Goal: Task Accomplishment & Management: Manage account settings

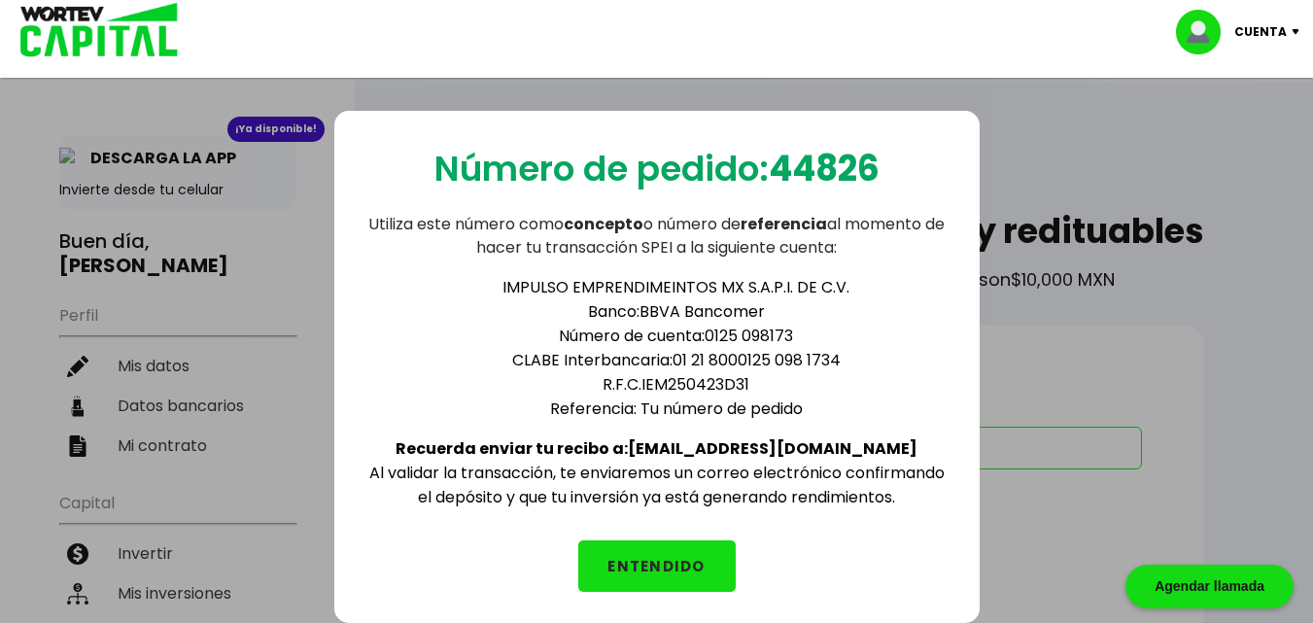
click at [263, 258] on div "Número de pedido: 44826 Utiliza este número como concepto o número de referenci…" at bounding box center [656, 373] width 1313 height 623
click at [678, 563] on button "ENTENDIDO" at bounding box center [656, 565] width 157 height 51
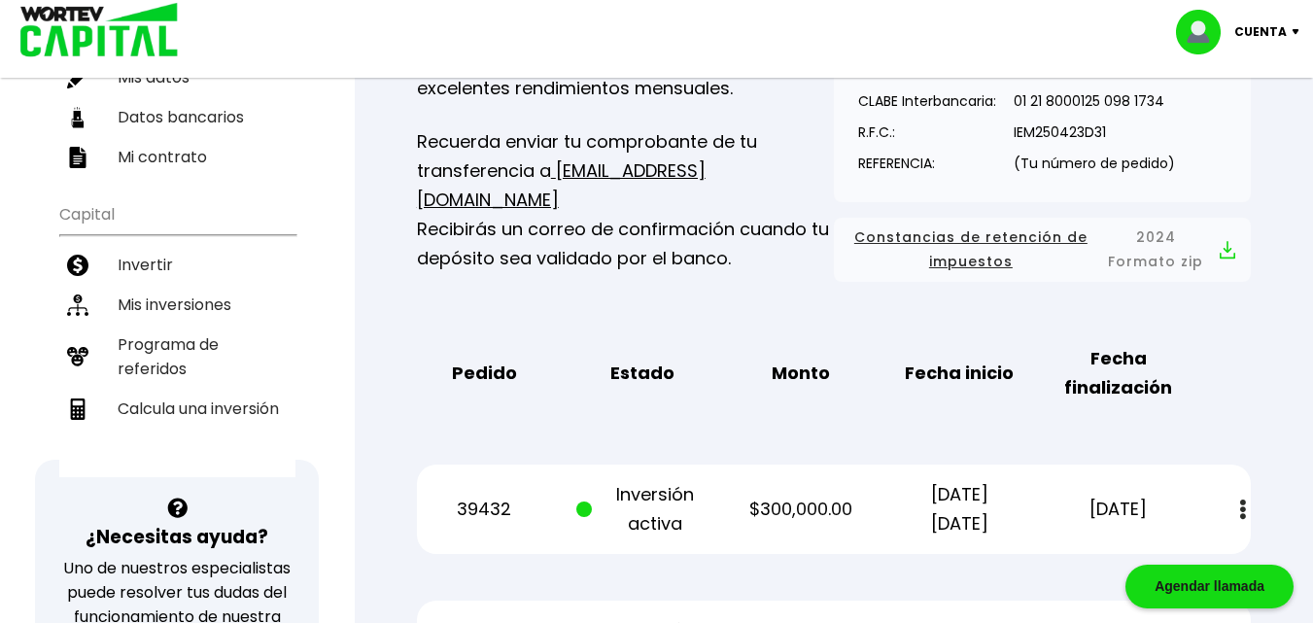
scroll to position [258, 0]
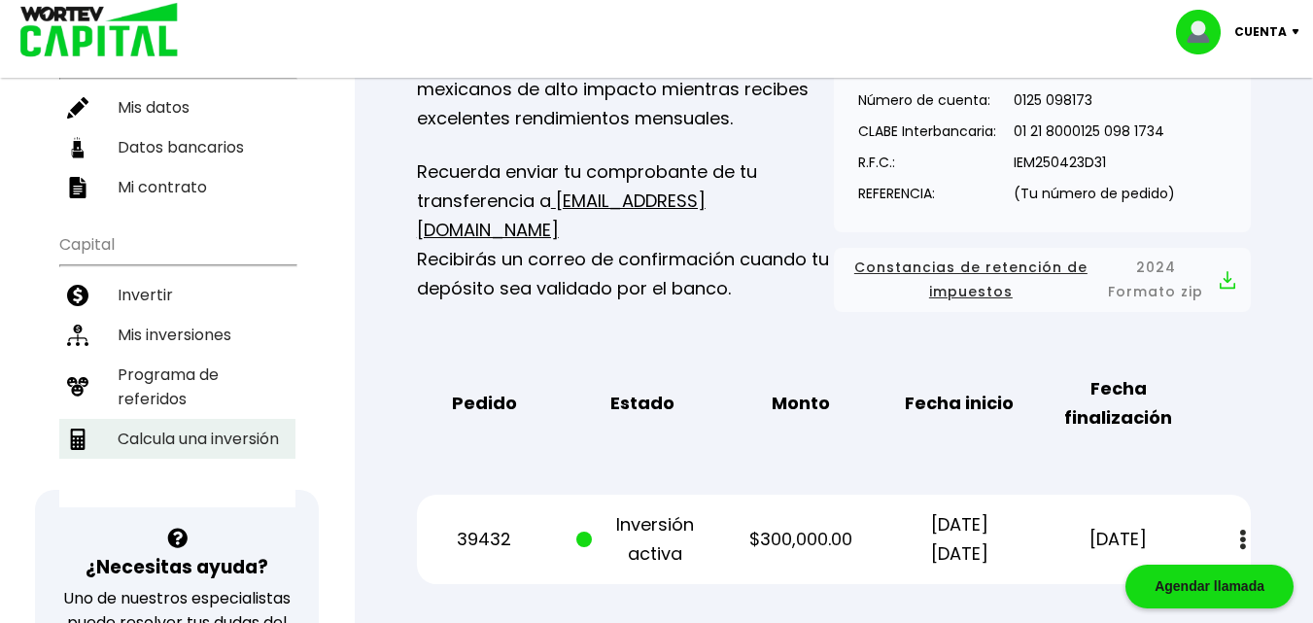
click at [197, 419] on li "Calcula una inversión" at bounding box center [177, 439] width 236 height 40
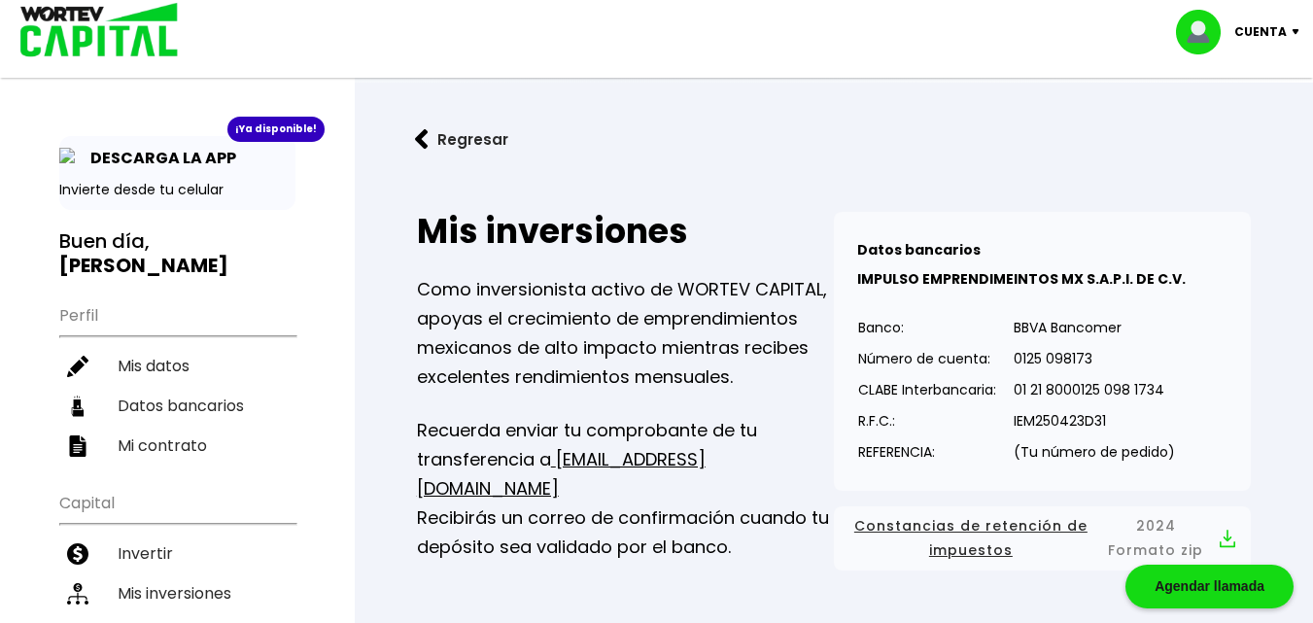
select select "1"
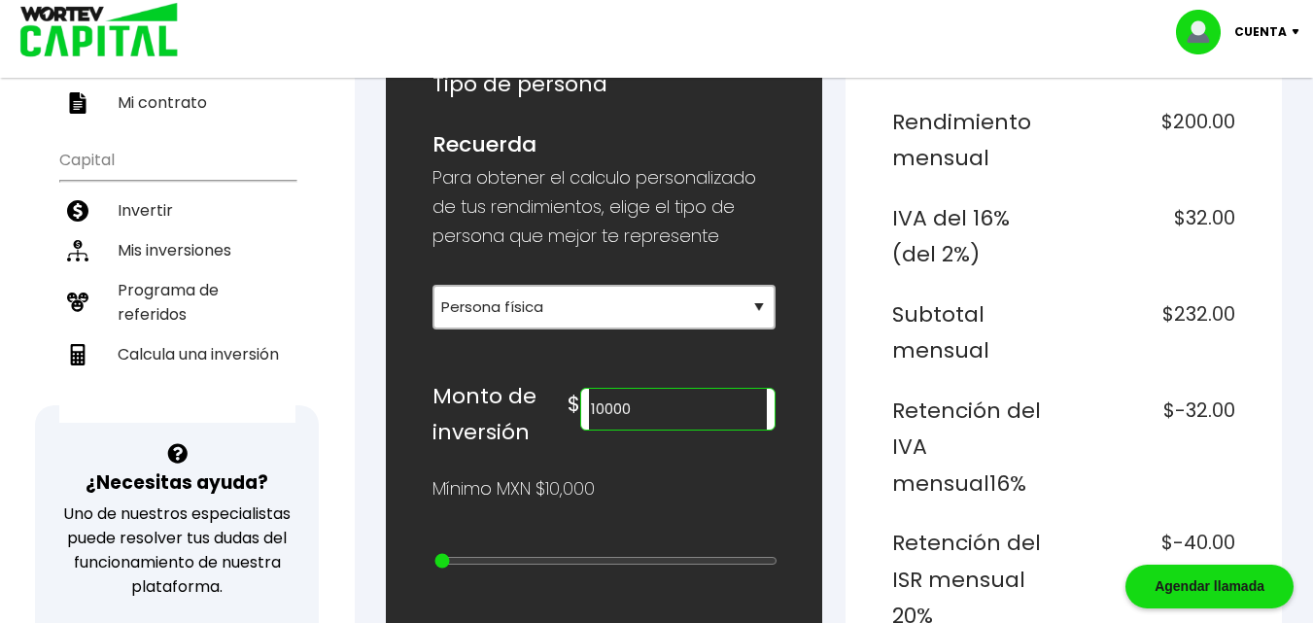
scroll to position [389, 0]
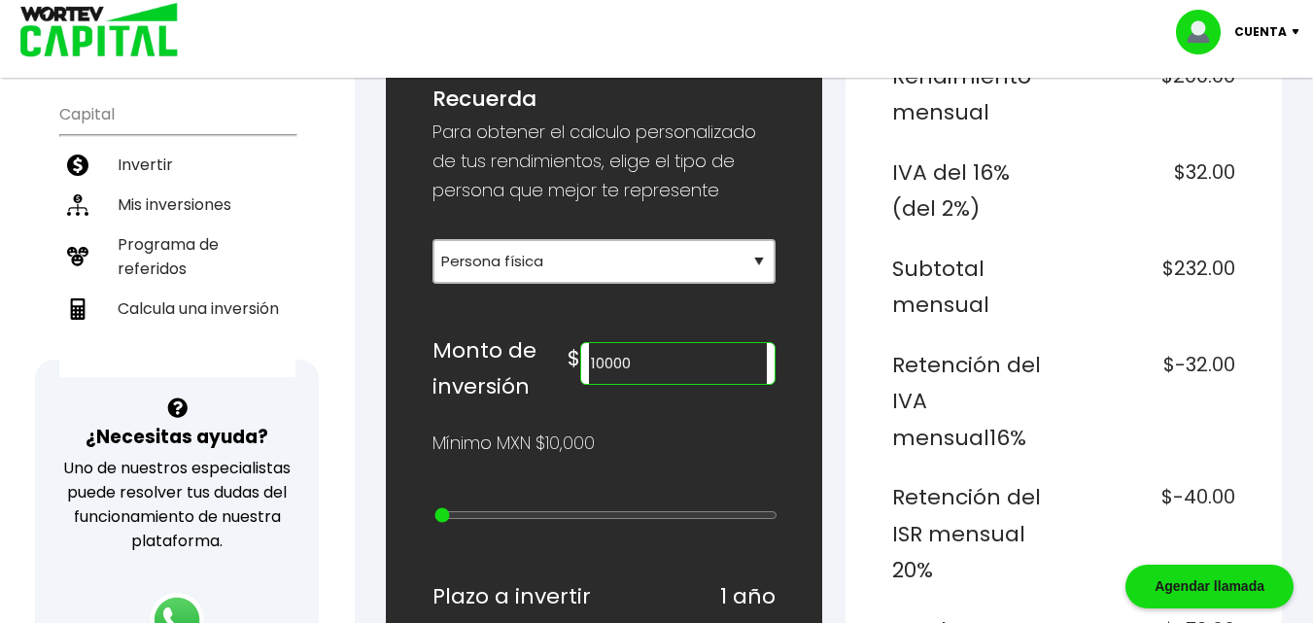
click at [673, 364] on input "10000" at bounding box center [678, 363] width 178 height 41
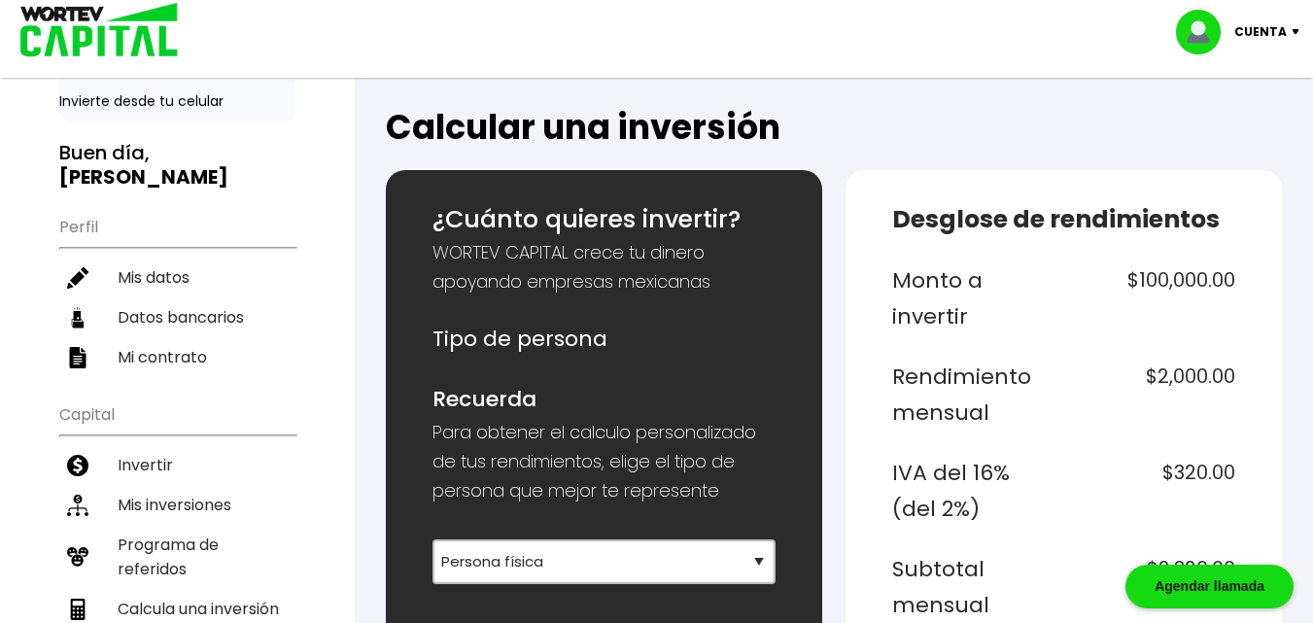
scroll to position [0, 0]
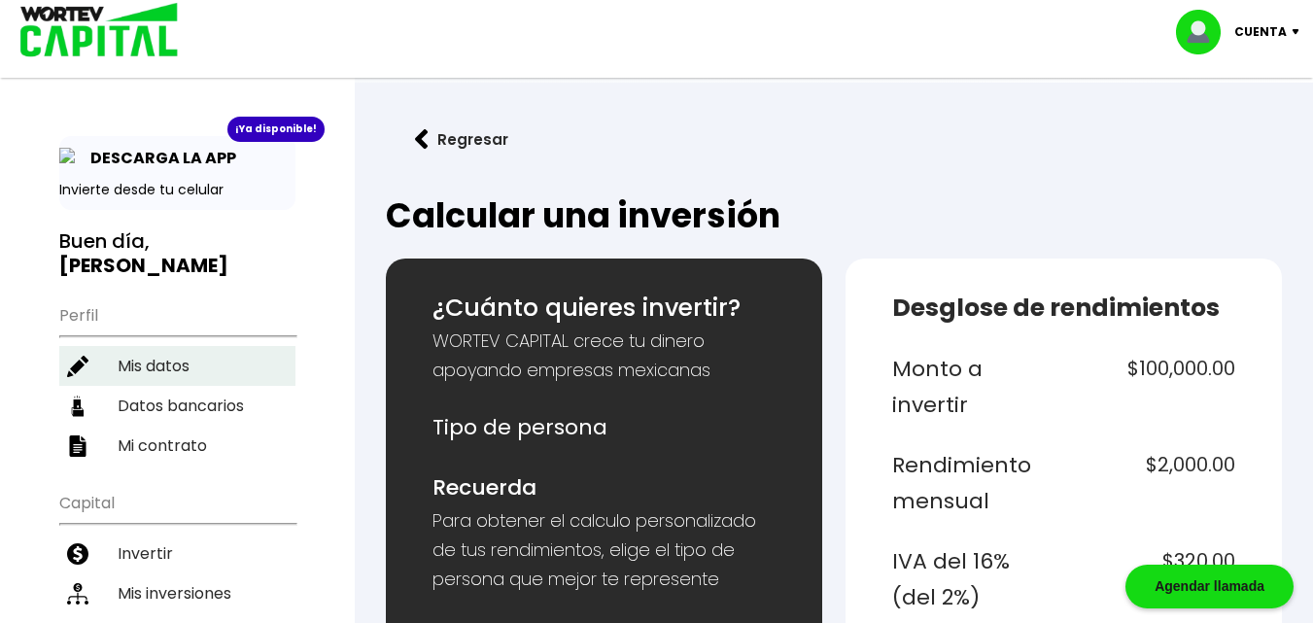
type input "100000"
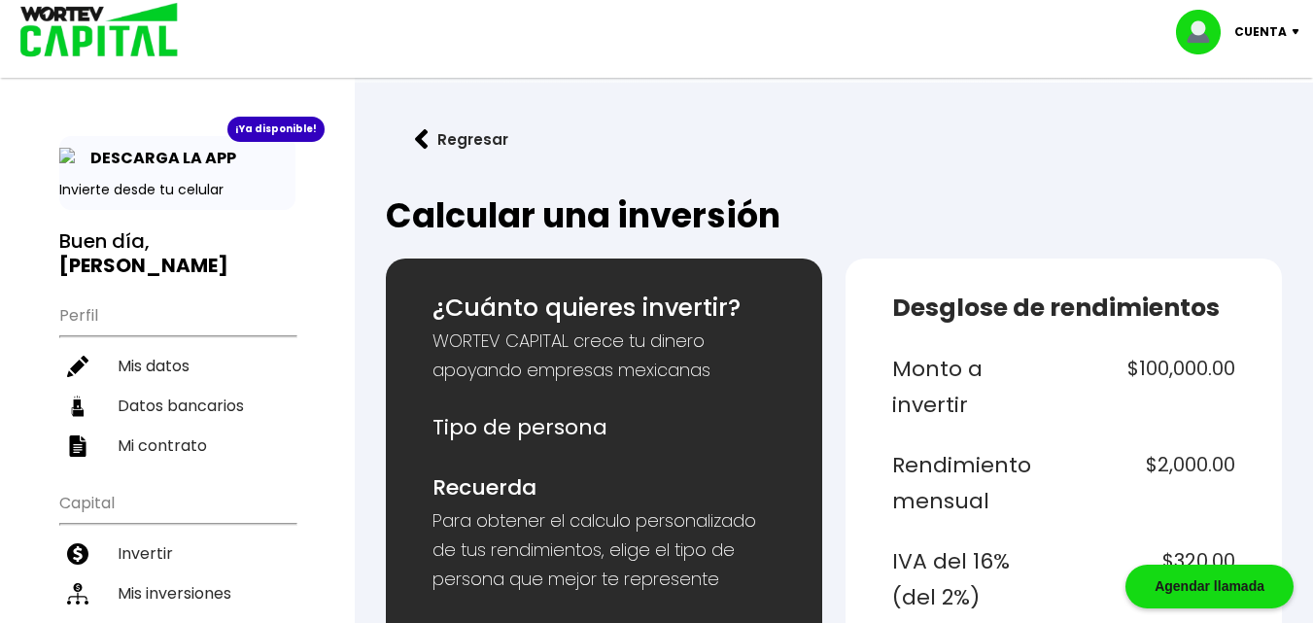
drag, startPoint x: 153, startPoint y: 343, endPoint x: 297, endPoint y: 244, distance: 175.4
click at [153, 346] on li "Mis datos" at bounding box center [177, 366] width 236 height 40
select select "Mujer"
select select "Licenciatura"
select select "MX"
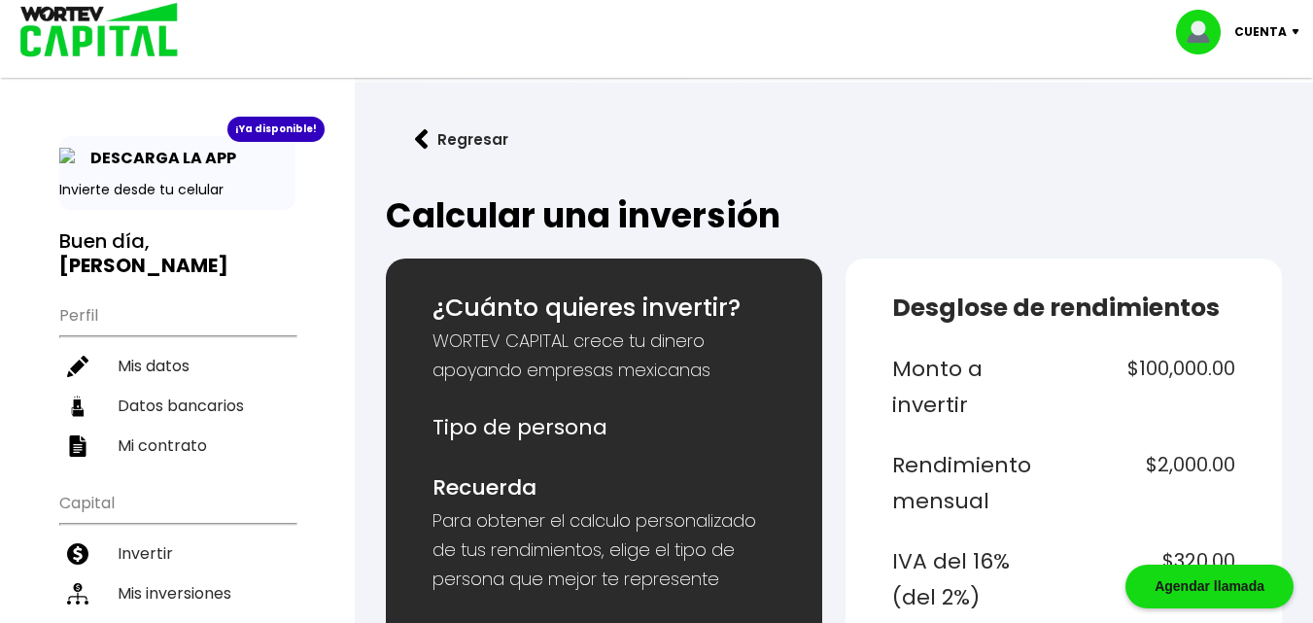
select select "HSBC"
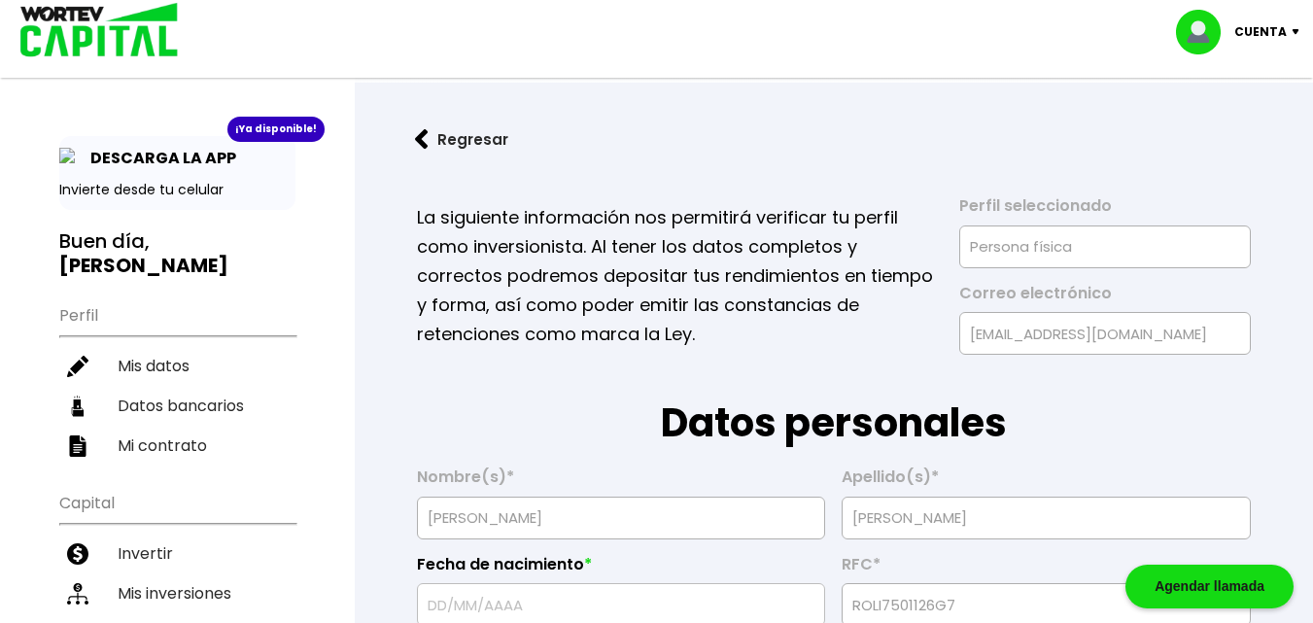
type input "[DATE]"
